Goal: Task Accomplishment & Management: Manage account settings

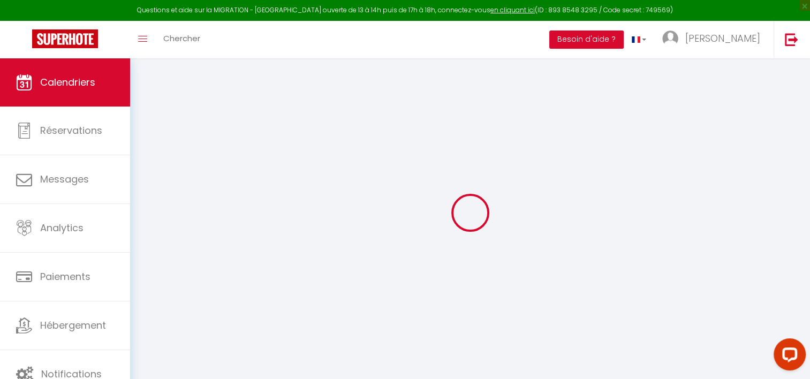
select select
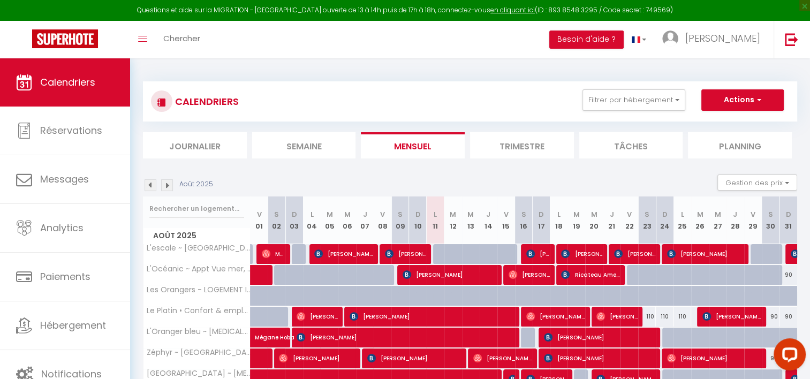
scroll to position [142, 0]
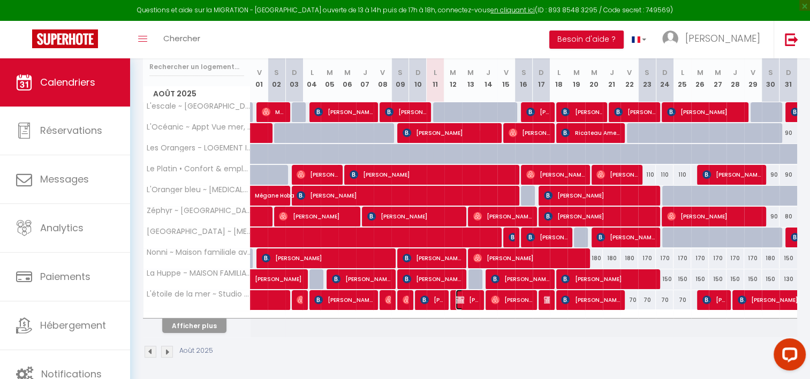
click at [463, 305] on span "[PERSON_NAME]" at bounding box center [468, 300] width 24 height 20
select select "OK"
select select "KO"
select select "0"
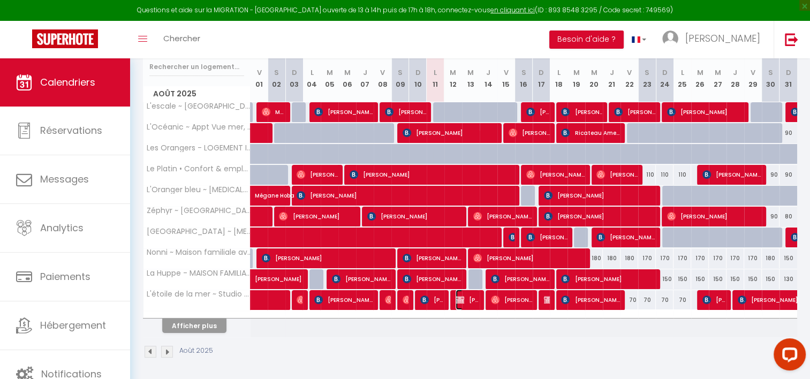
select select "1"
select select
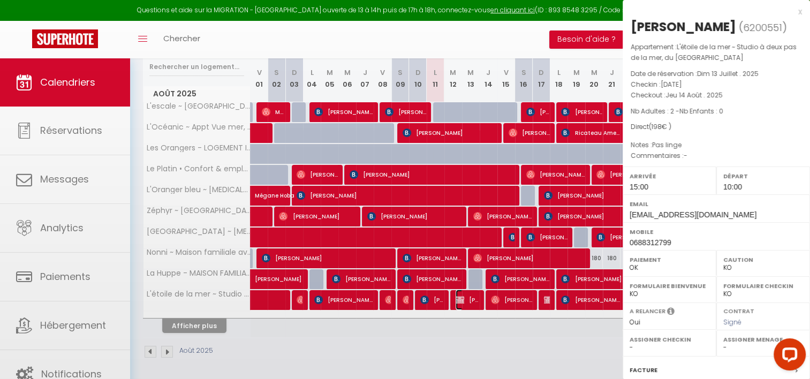
select select "37577"
